Goal: Task Accomplishment & Management: Use online tool/utility

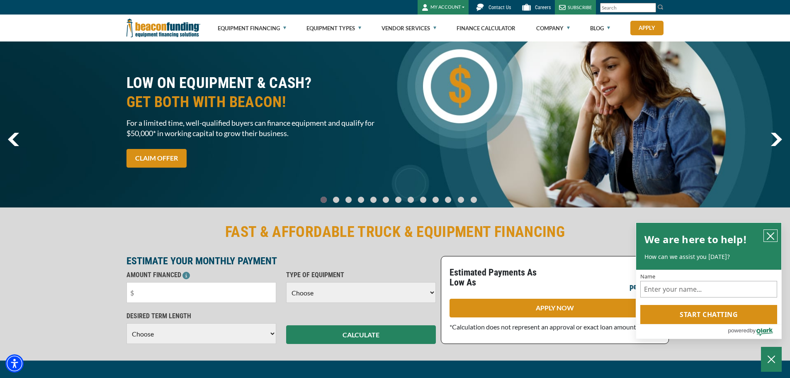
click at [770, 235] on icon "close chatbox" at bounding box center [770, 236] width 7 height 7
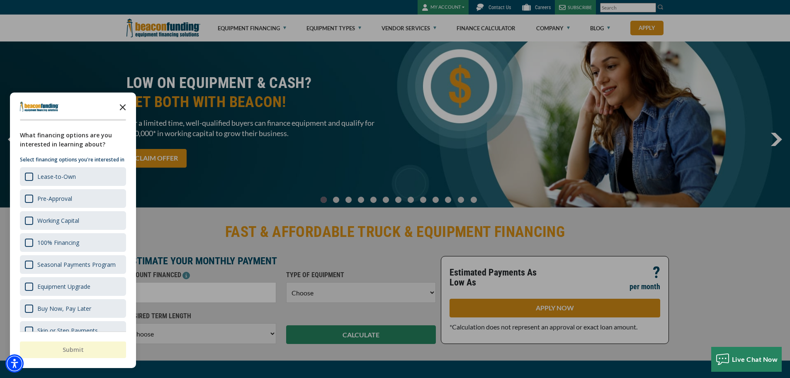
click at [124, 105] on icon "Close the survey" at bounding box center [122, 106] width 17 height 17
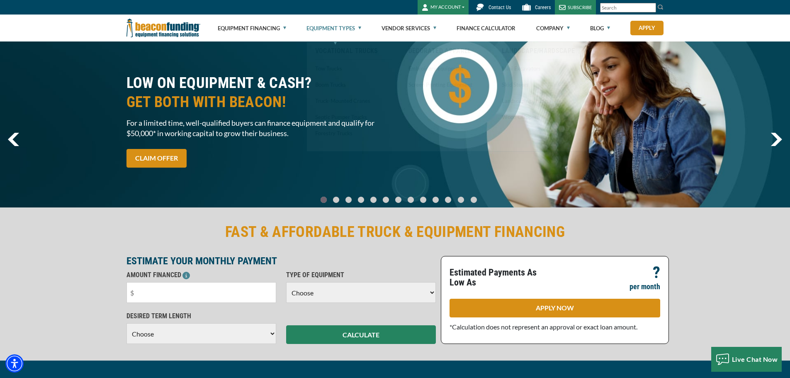
click at [333, 29] on link "Equipment Types" at bounding box center [333, 28] width 55 height 27
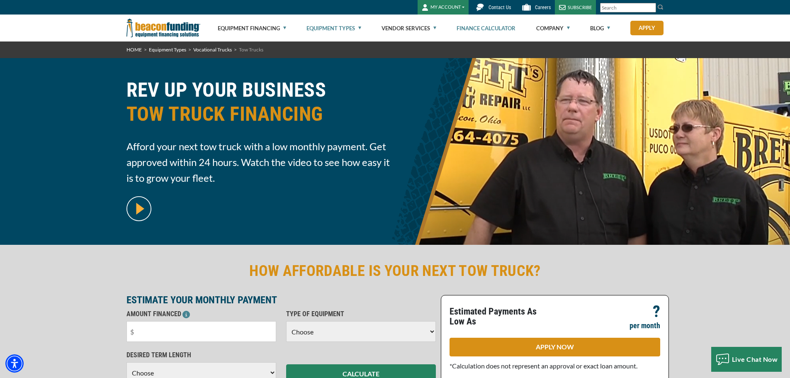
click at [487, 27] on link "Finance Calculator" at bounding box center [485, 28] width 59 height 27
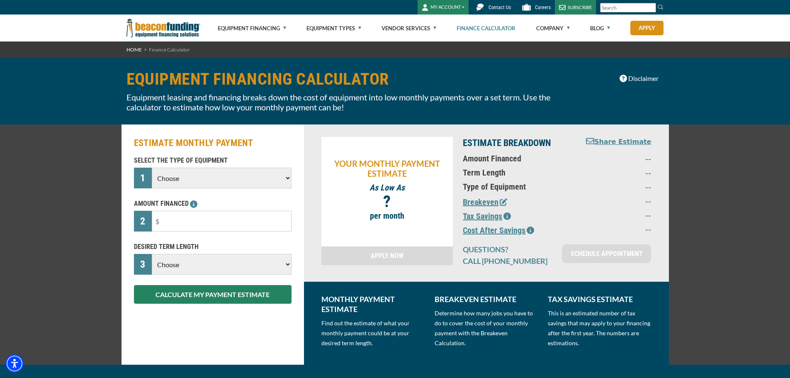
click at [283, 177] on select "Choose Backhoe Boom/Bucket Truck Chipper Commercial Mower Crane DTG/DTF Printin…" at bounding box center [221, 177] width 139 height 21
click at [239, 265] on select "Choose 36 Months 48 Months 60 Months" at bounding box center [221, 264] width 139 height 21
select select "60"
click at [152, 271] on select "Choose 36 Months 48 Months 60 Months" at bounding box center [221, 264] width 139 height 21
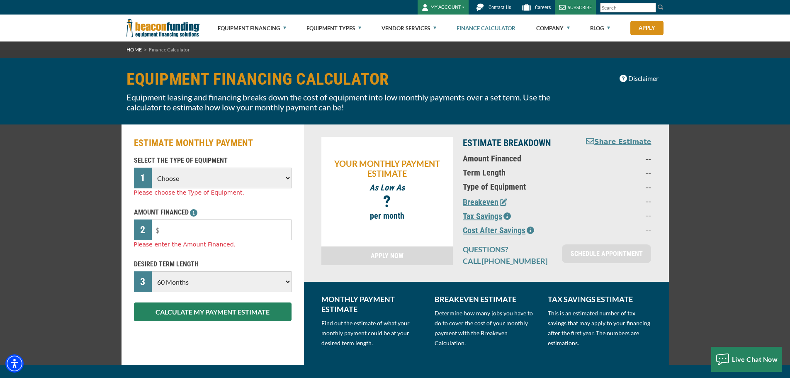
click at [218, 175] on select "Choose Backhoe Boom/Bucket Truck Chipper Commercial Mower Crane DTG/DTF Printin…" at bounding box center [221, 177] width 139 height 21
select select "6"
click at [152, 167] on select "Choose Backhoe Boom/Bucket Truck Chipper Commercial Mower Crane DTG/DTF Printin…" at bounding box center [221, 177] width 139 height 21
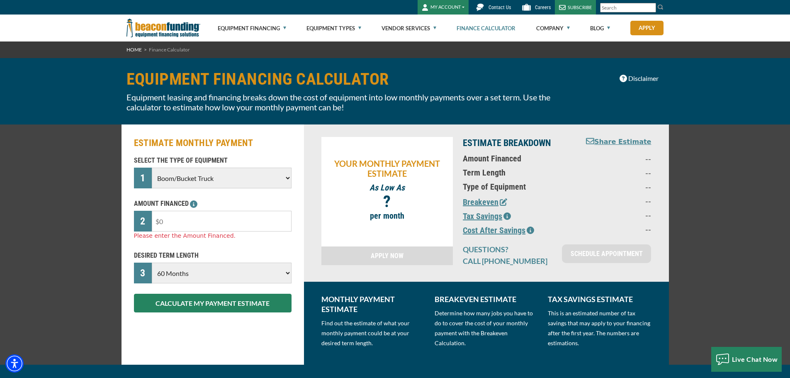
click at [200, 225] on input "text" at bounding box center [221, 221] width 139 height 21
type input "$150,000"
click at [286, 252] on div "DESIRED TERM LENGTH 3 Choose 36 Months 48 Months 60 Months Please choose the De…" at bounding box center [212, 266] width 167 height 33
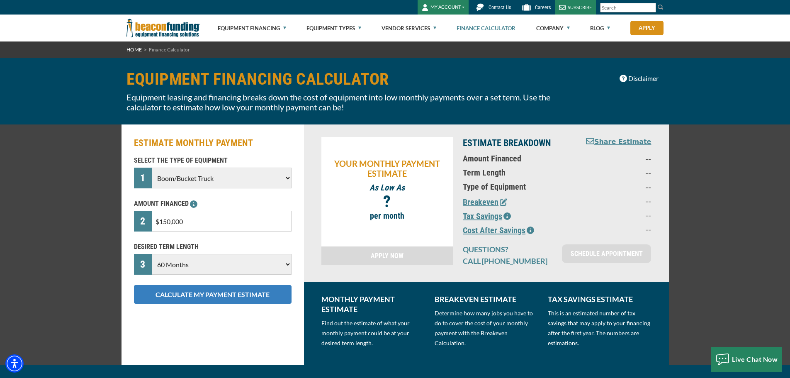
click at [254, 295] on button "CALCULATE MY PAYMENT ESTIMATE" at bounding box center [212, 294] width 157 height 19
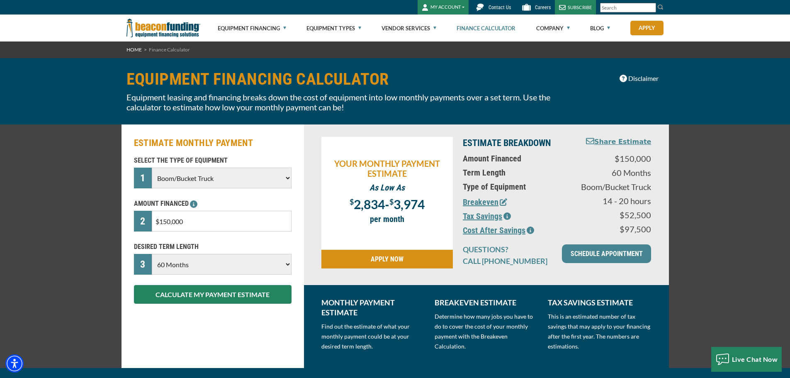
click at [497, 217] on button "Tax Savings" at bounding box center [487, 216] width 48 height 12
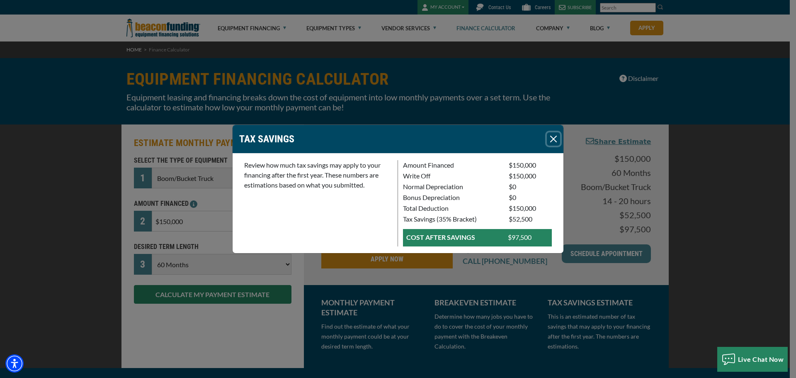
click at [555, 137] on button "Close" at bounding box center [553, 138] width 13 height 13
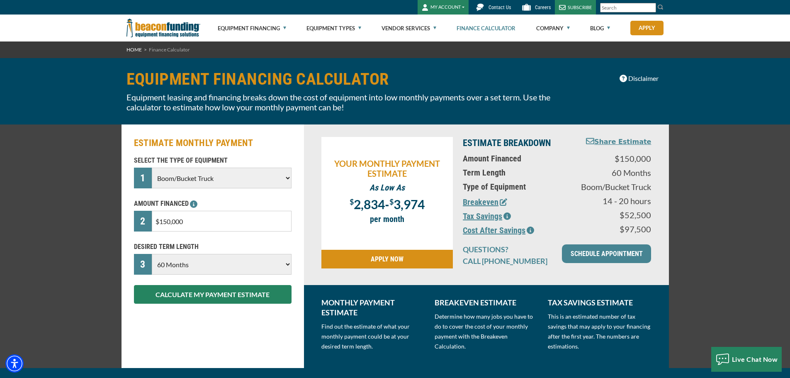
click at [528, 230] on icon "button" at bounding box center [529, 229] width 7 height 7
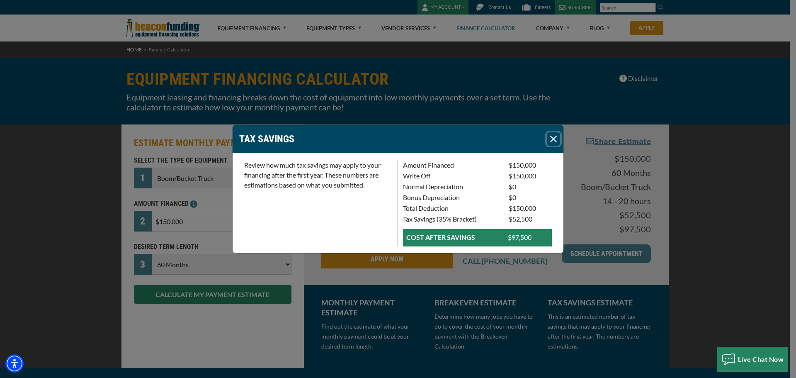
click at [557, 136] on button "Close" at bounding box center [553, 138] width 13 height 13
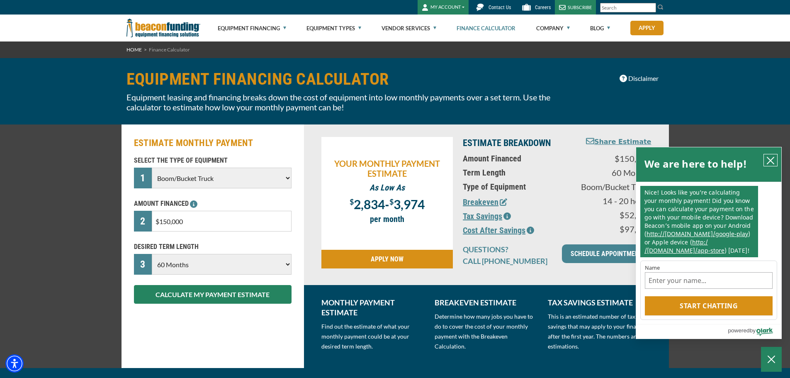
click at [772, 160] on icon "close chatbox" at bounding box center [770, 160] width 8 height 8
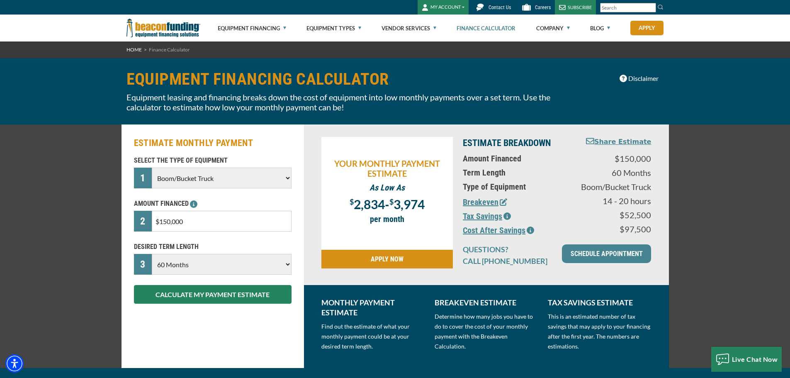
click at [167, 33] on img at bounding box center [163, 28] width 74 height 27
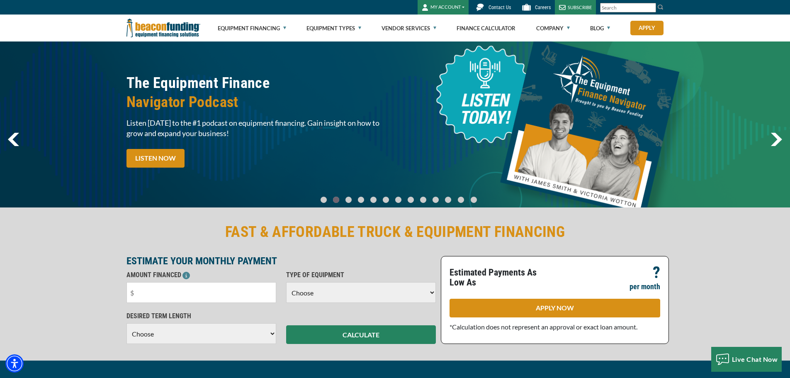
drag, startPoint x: 418, startPoint y: 301, endPoint x: 414, endPoint y: 294, distance: 8.4
click at [418, 301] on select "Choose Backhoe Boom/Bucket Truck Chipper Commercial Mower Crane DTG/DTF Printin…" at bounding box center [361, 292] width 150 height 21
click at [414, 294] on select "Choose Backhoe Boom/Bucket Truck Chipper Commercial Mower Crane DTG/DTF Printin…" at bounding box center [361, 292] width 150 height 21
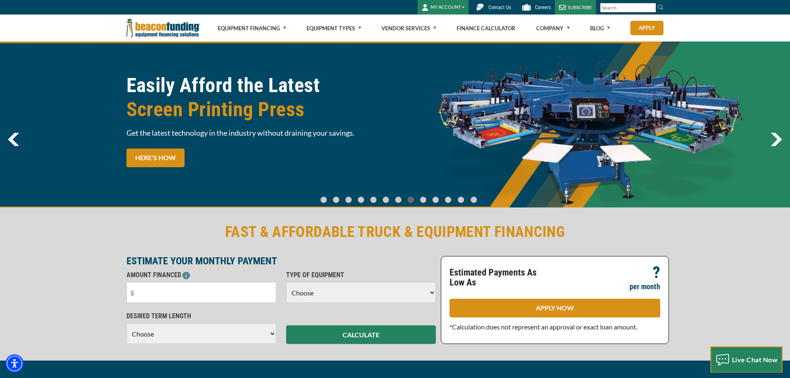
click at [743, 357] on span "Live Chat Now" at bounding box center [754, 359] width 46 height 8
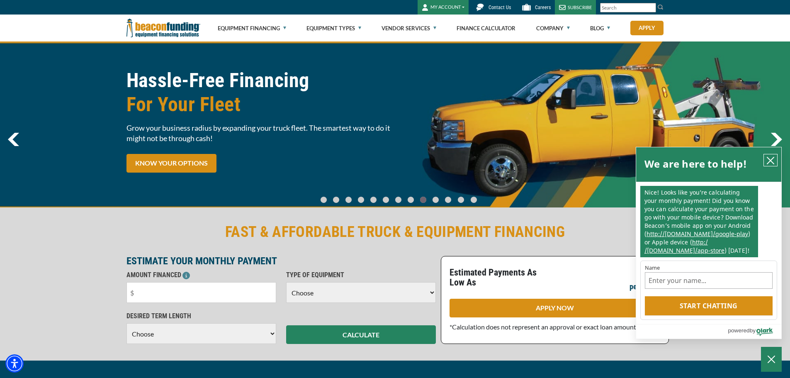
click at [767, 161] on icon "close chatbox" at bounding box center [770, 160] width 8 height 8
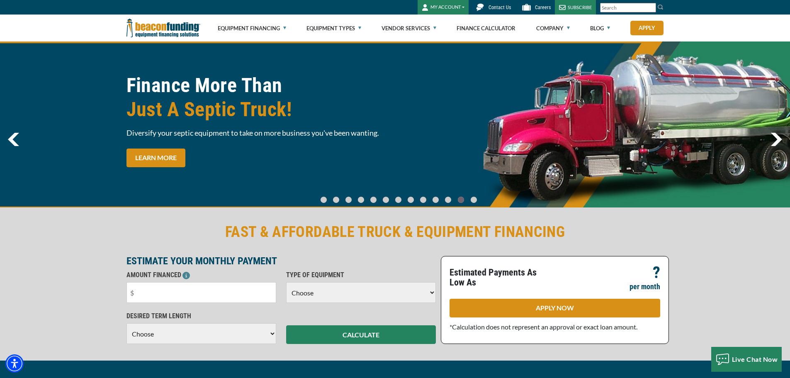
click at [95, 22] on div "Equipment Financing Financing Programs Flexible Financing Lease-To-Own Pre-appr…" at bounding box center [395, 28] width 790 height 27
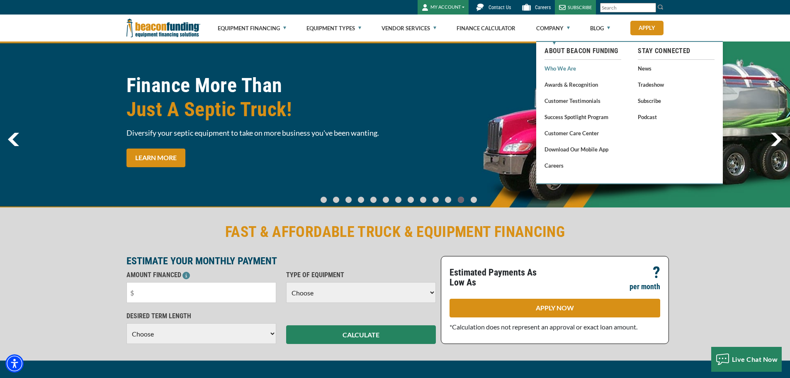
click at [564, 68] on link "Who We Are" at bounding box center [582, 68] width 77 height 10
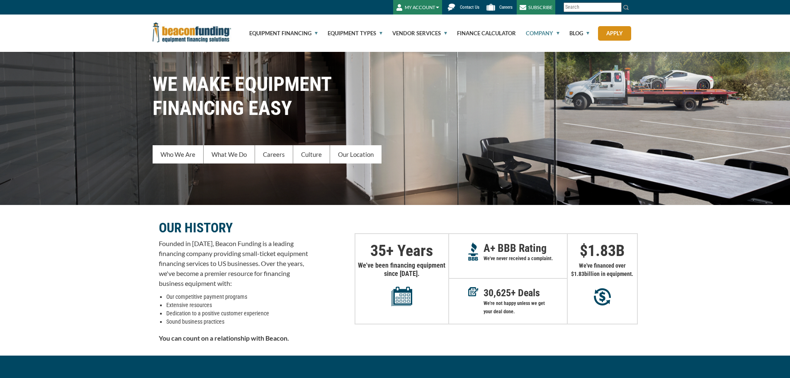
scroll to position [41, 0]
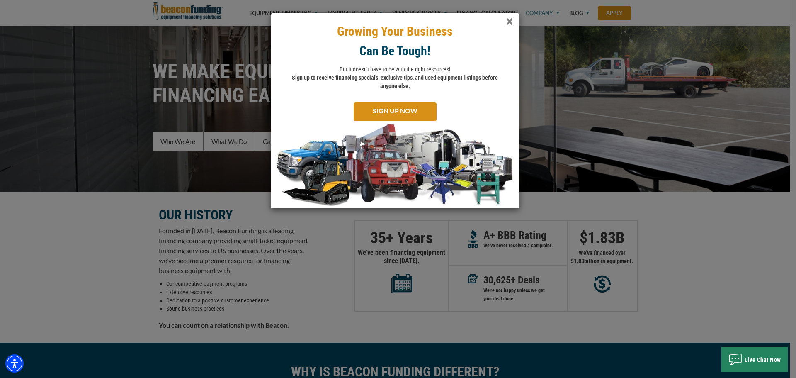
click at [509, 24] on span "×" at bounding box center [509, 21] width 7 height 17
